Goal: Check status: Check status

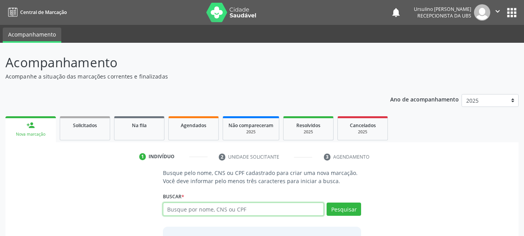
click at [249, 210] on input "text" at bounding box center [243, 208] width 161 height 13
paste input "120791552200005"
type input "120791552200005"
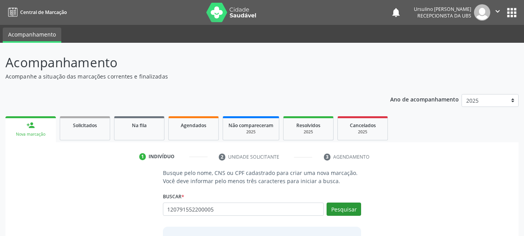
click at [347, 215] on div "Pesquisar" at bounding box center [342, 211] width 37 height 19
click at [348, 209] on button "Pesquisar" at bounding box center [344, 208] width 35 height 13
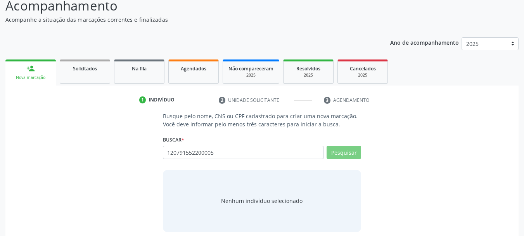
scroll to position [64, 0]
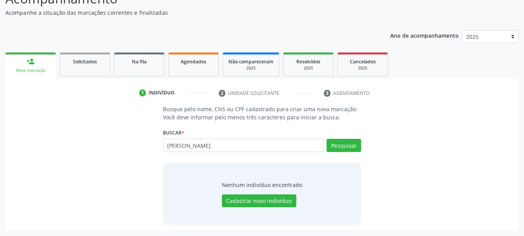
type input "[PERSON_NAME]"
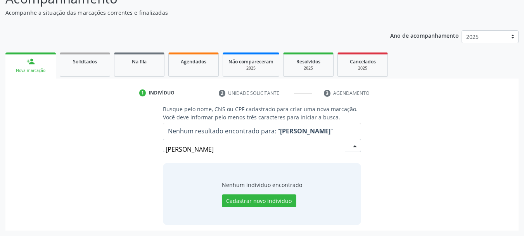
click at [190, 148] on input "[PERSON_NAME]" at bounding box center [256, 149] width 180 height 16
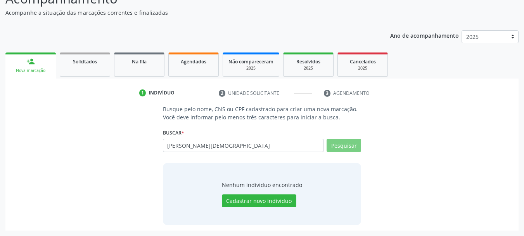
type input "[PERSON_NAME]"
click at [345, 148] on button "Pesquisar" at bounding box center [344, 145] width 35 height 13
